Goal: Task Accomplishment & Management: Manage account settings

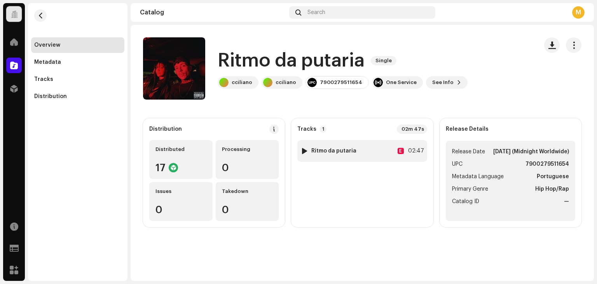
click at [345, 148] on strong "Ritmo da putaria" at bounding box center [333, 151] width 45 height 6
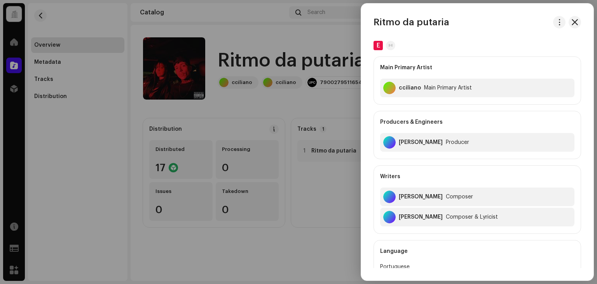
click at [314, 164] on div at bounding box center [298, 142] width 597 height 284
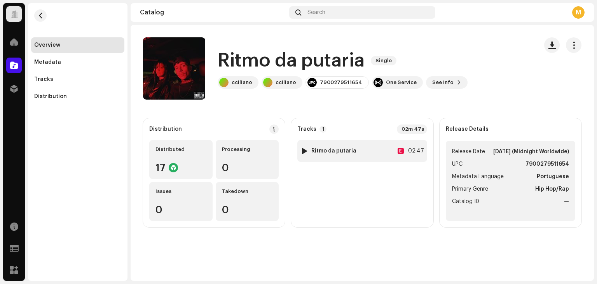
click at [301, 153] on div at bounding box center [304, 151] width 6 height 6
click at [304, 152] on div at bounding box center [304, 151] width 6 height 6
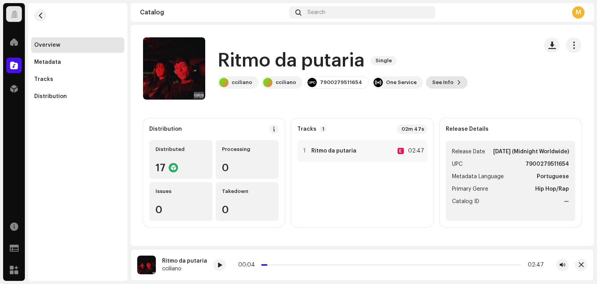
click at [443, 84] on button "See Info" at bounding box center [447, 82] width 42 height 12
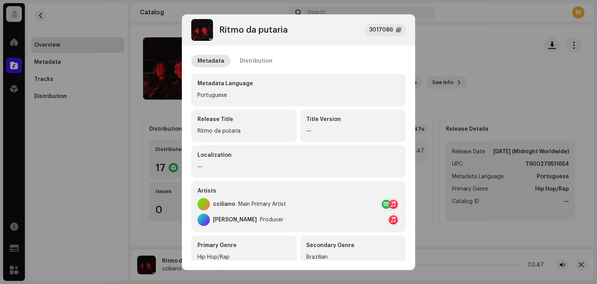
scroll to position [39, 0]
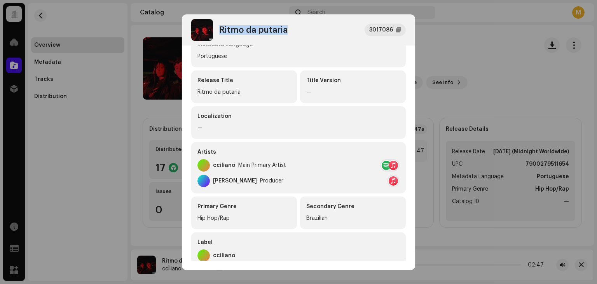
drag, startPoint x: 303, startPoint y: 28, endPoint x: 219, endPoint y: 32, distance: 83.6
click at [219, 32] on div "Ritmo da putaria 3017086" at bounding box center [298, 30] width 214 height 22
copy div "Ritmo da putaria"
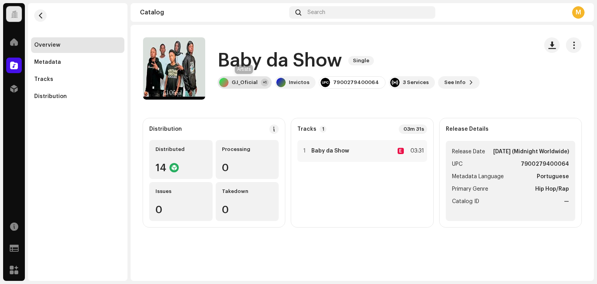
click at [250, 83] on div "G.I_Oficial" at bounding box center [245, 82] width 26 height 6
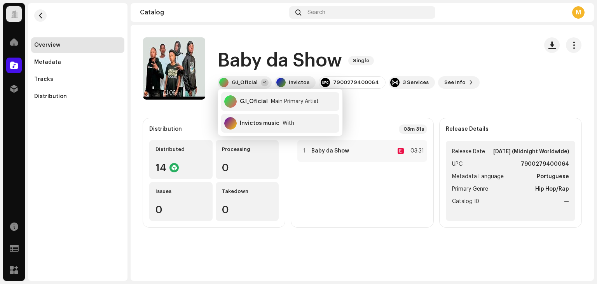
click at [430, 45] on div "Baby da Show Single G.I_Oficial +1 Invictos 7900279400064 3 Services See Info" at bounding box center [337, 68] width 388 height 62
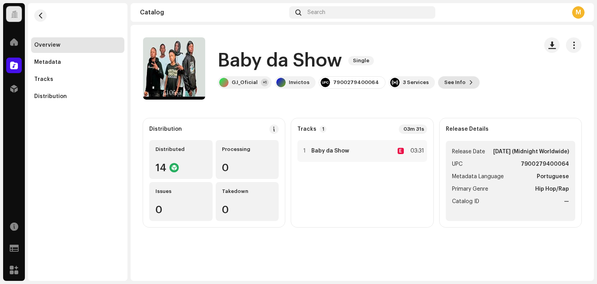
click at [451, 80] on span "See Info" at bounding box center [454, 83] width 21 height 16
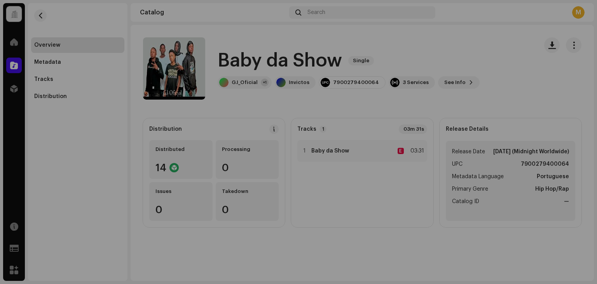
drag, startPoint x: 474, startPoint y: 97, endPoint x: 542, endPoint y: 73, distance: 71.9
click at [482, 94] on div "Baby da Show 2912169 Metadata Distribution Metadata Language Portuguese Release…" at bounding box center [298, 142] width 597 height 284
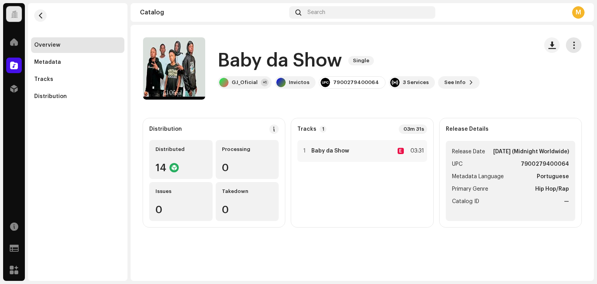
click at [567, 40] on button "button" at bounding box center [574, 45] width 16 height 16
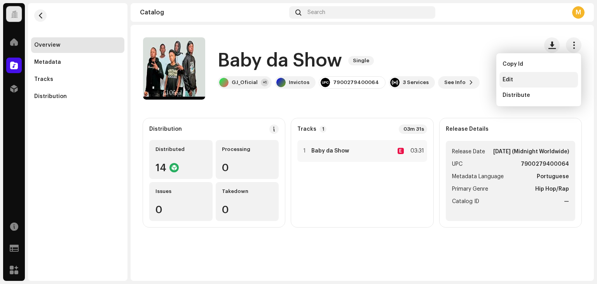
click at [535, 75] on div "Edit" at bounding box center [538, 80] width 78 height 16
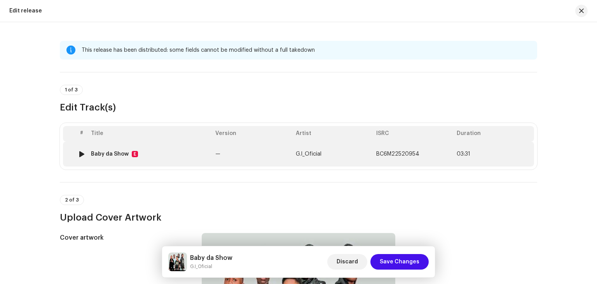
click at [196, 162] on td "Baby da Show E" at bounding box center [150, 153] width 124 height 25
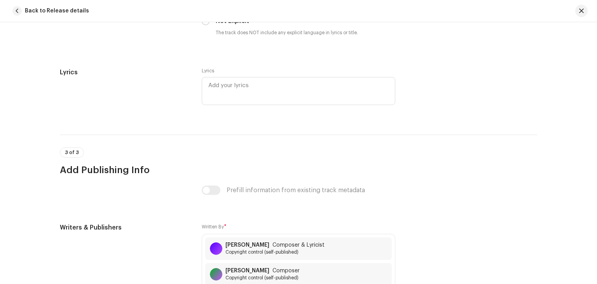
scroll to position [1665, 0]
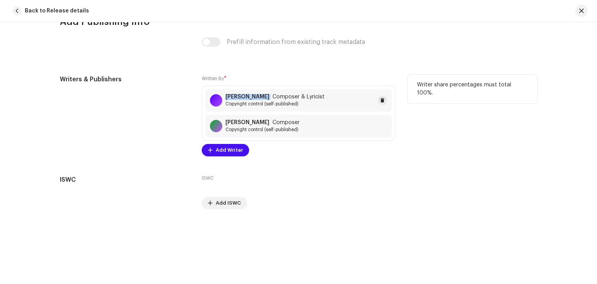
copy strong "Edson Zenga"
drag, startPoint x: 224, startPoint y: 95, endPoint x: 259, endPoint y: 98, distance: 35.1
click at [259, 98] on div "Edson Zenga Composer & Lyricist" at bounding box center [274, 97] width 99 height 6
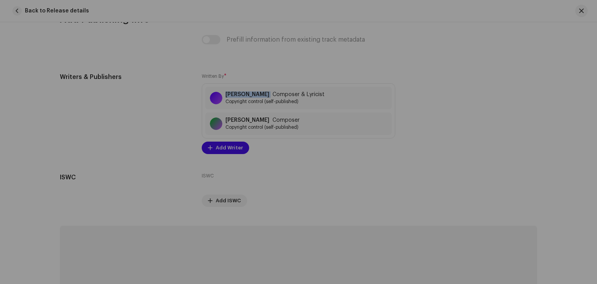
click at [267, 56] on div "Save Changes Cancel Update" at bounding box center [298, 142] width 597 height 284
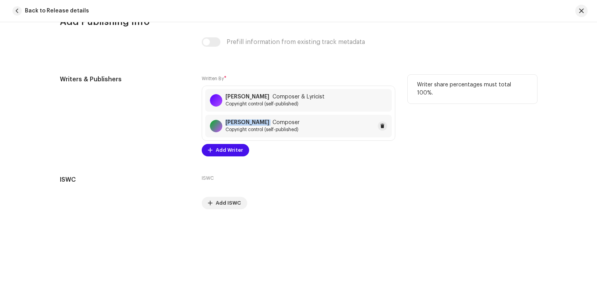
copy strong "Leonardo Ginga"
drag, startPoint x: 267, startPoint y: 124, endPoint x: 242, endPoint y: 132, distance: 26.4
click at [242, 132] on div "Leonardo Ginga Composer Copyright control (self-published)" at bounding box center [262, 125] width 74 height 13
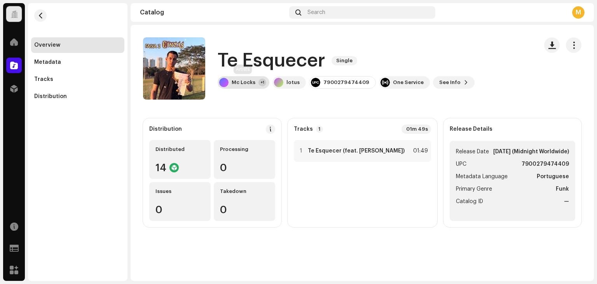
click at [239, 82] on div "Mc Locks" at bounding box center [244, 82] width 24 height 6
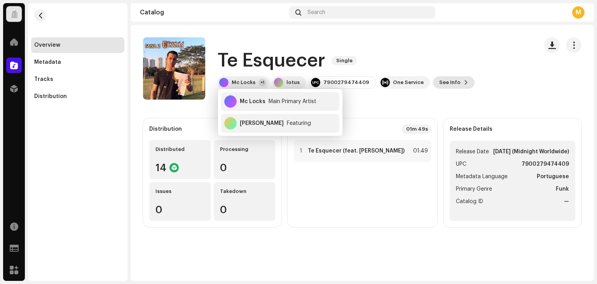
click at [449, 77] on span "See Info" at bounding box center [449, 83] width 21 height 16
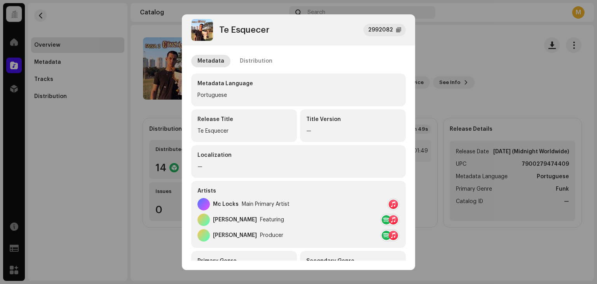
scroll to position [39, 0]
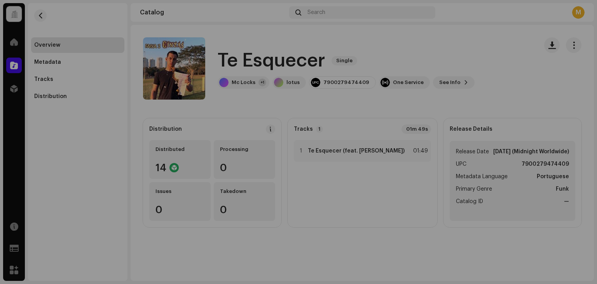
click at [98, 133] on div "Te Esquecer 2992082 Metadata Distribution Metadata Language Portuguese Release …" at bounding box center [298, 142] width 597 height 284
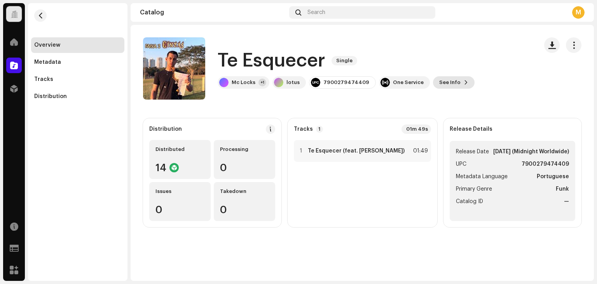
click at [439, 83] on span "See Info" at bounding box center [449, 83] width 21 height 16
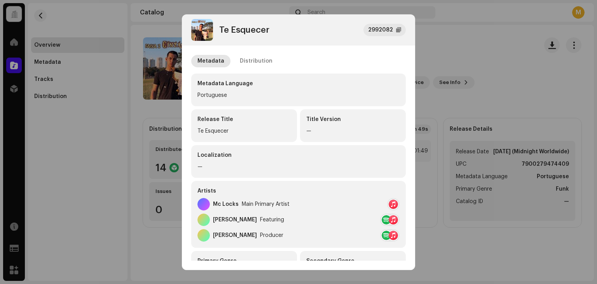
scroll to position [78, 0]
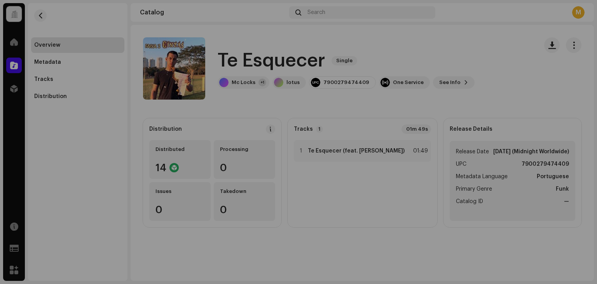
drag, startPoint x: 524, startPoint y: 58, endPoint x: 567, endPoint y: 62, distance: 42.9
click at [530, 63] on div "Te Esquecer 2992082 Metadata Distribution Metadata Language Portuguese Release …" at bounding box center [298, 142] width 597 height 284
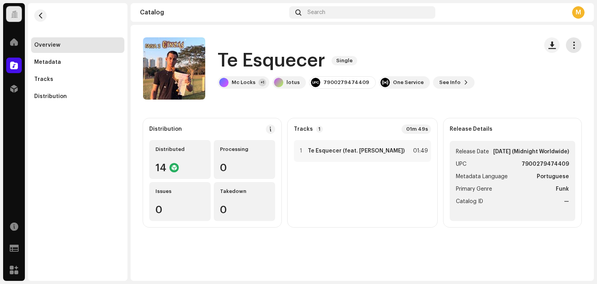
click at [576, 48] on span "button" at bounding box center [573, 45] width 7 height 6
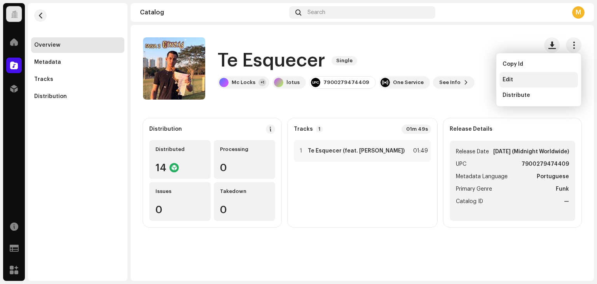
click at [521, 77] on div "Edit" at bounding box center [538, 80] width 72 height 6
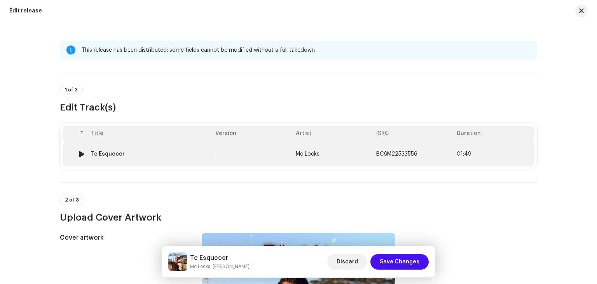
click at [156, 156] on div "Te Esquecer" at bounding box center [150, 154] width 118 height 6
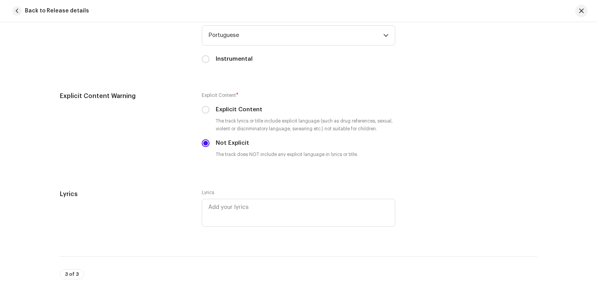
scroll to position [1238, 0]
